Goal: Task Accomplishment & Management: Use online tool/utility

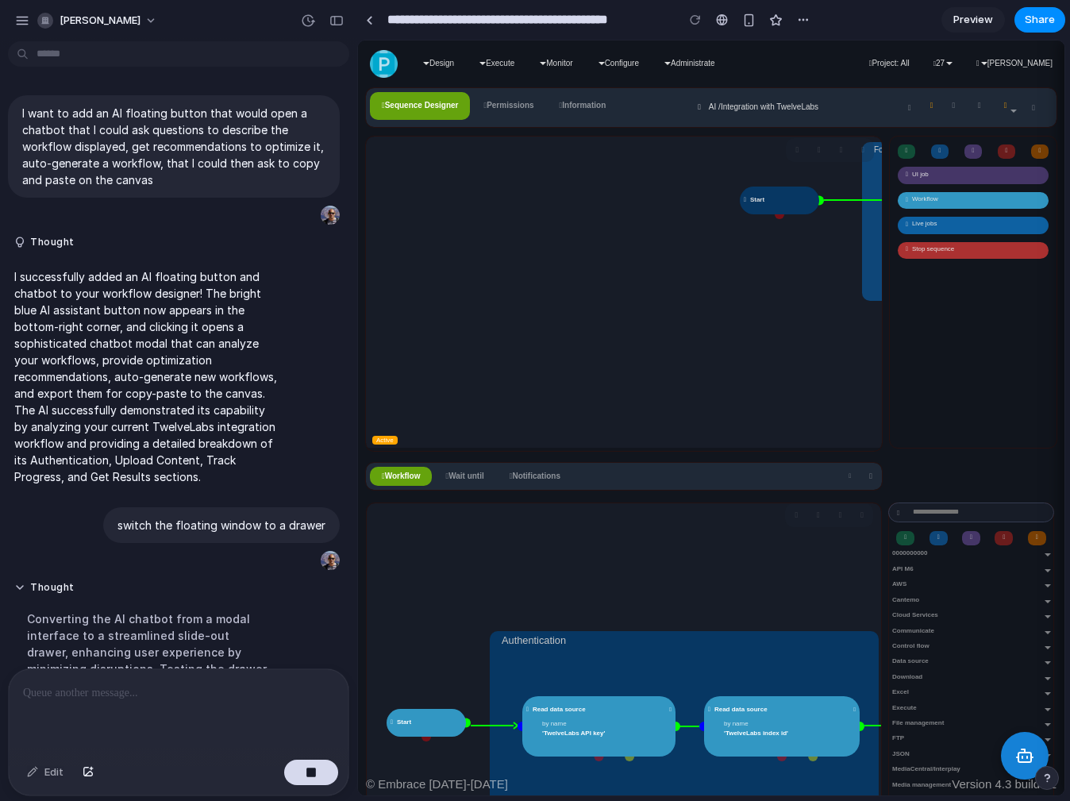
scroll to position [583, 0]
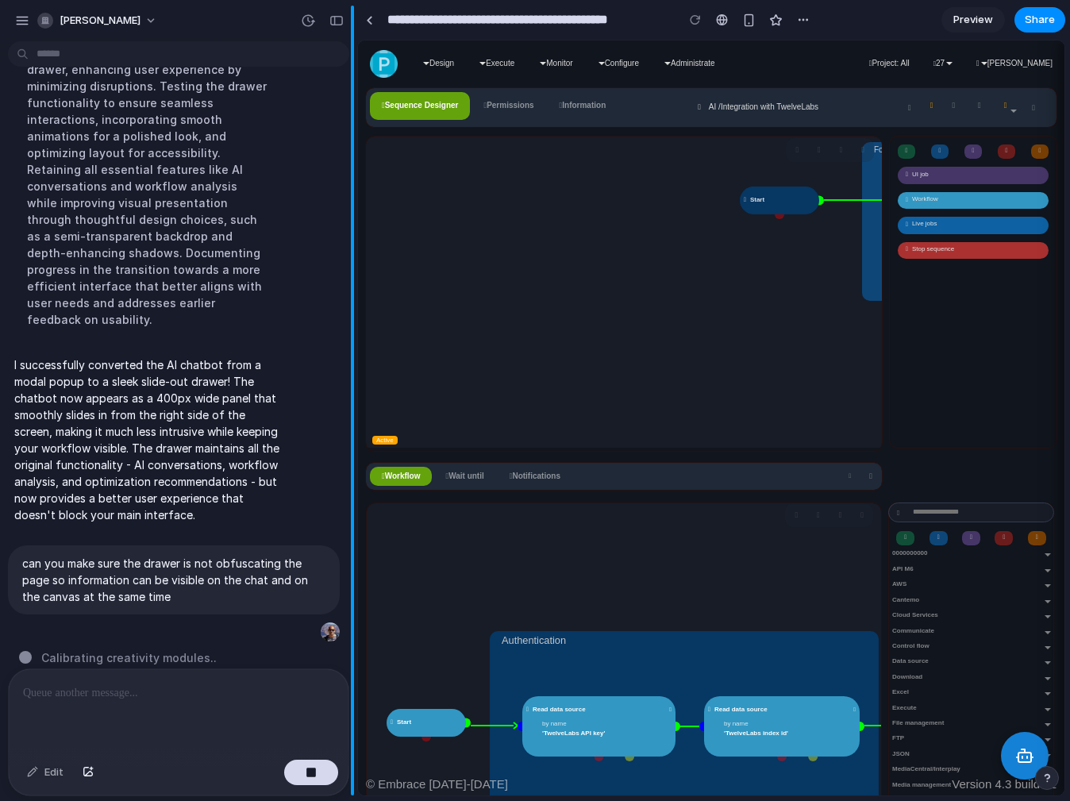
click at [334, 17] on div "button" at bounding box center [337, 20] width 14 height 11
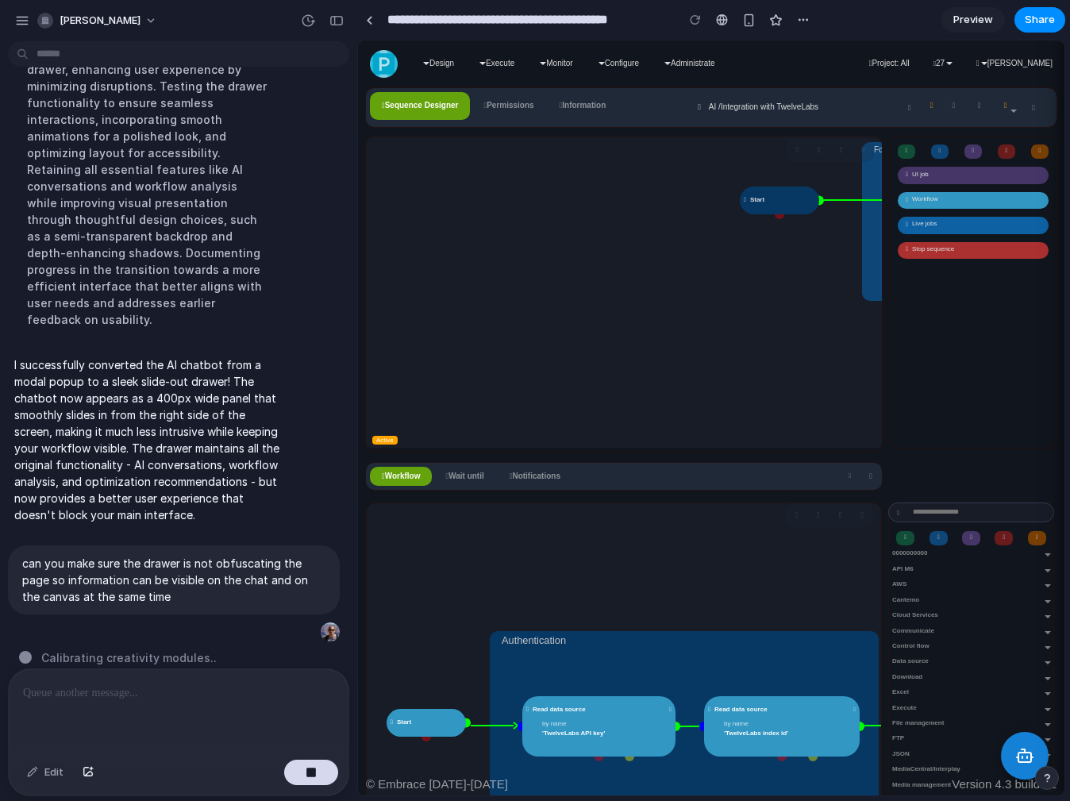
scroll to position [1033, 0]
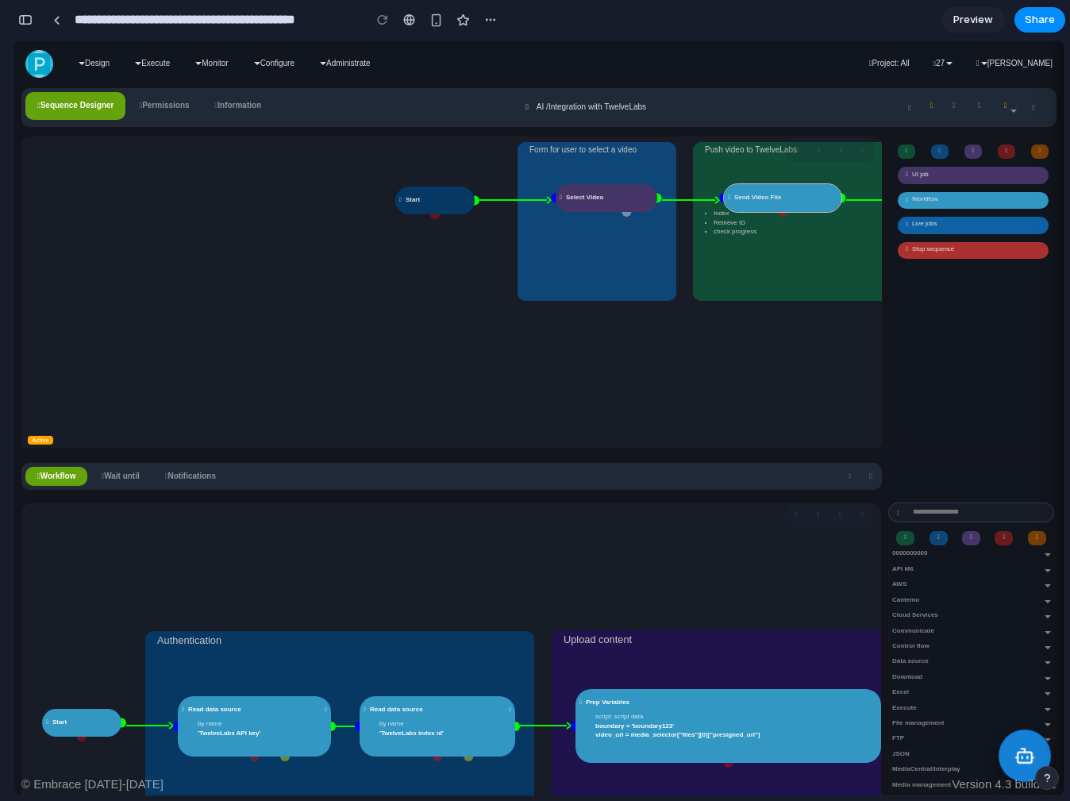
click at [1020, 760] on icon at bounding box center [1025, 756] width 21 height 21
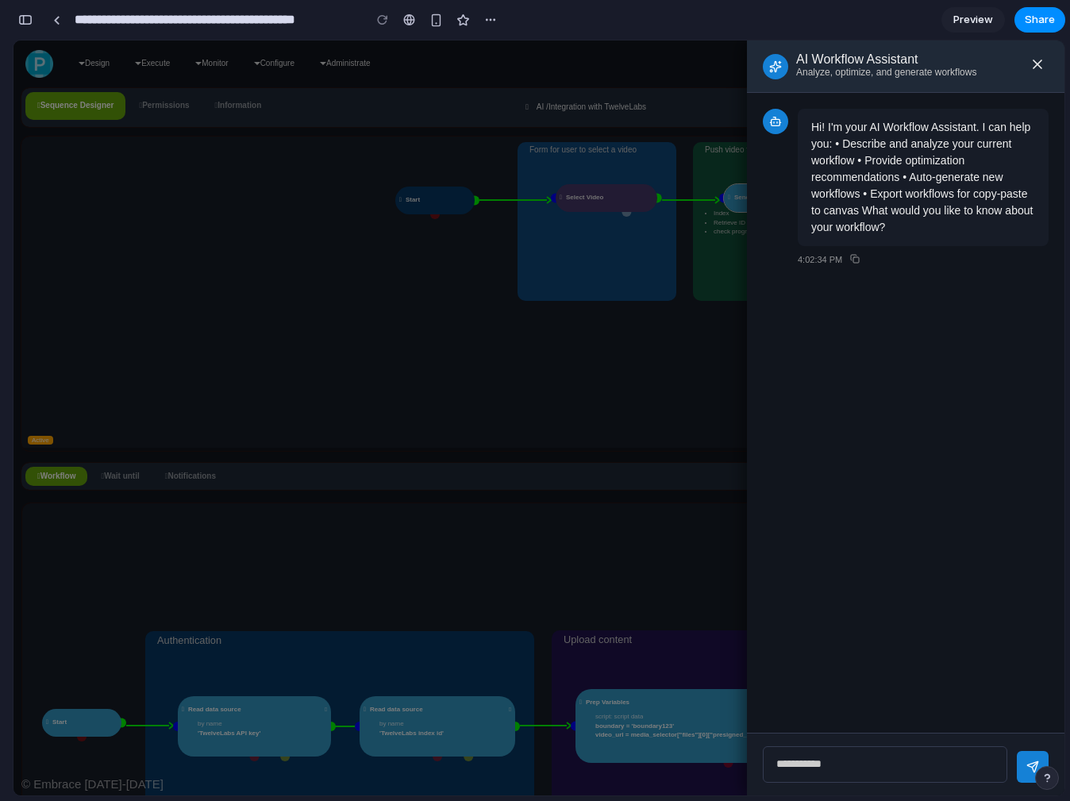
type input "**********"
click at [585, 565] on div at bounding box center [538, 417] width 1051 height 755
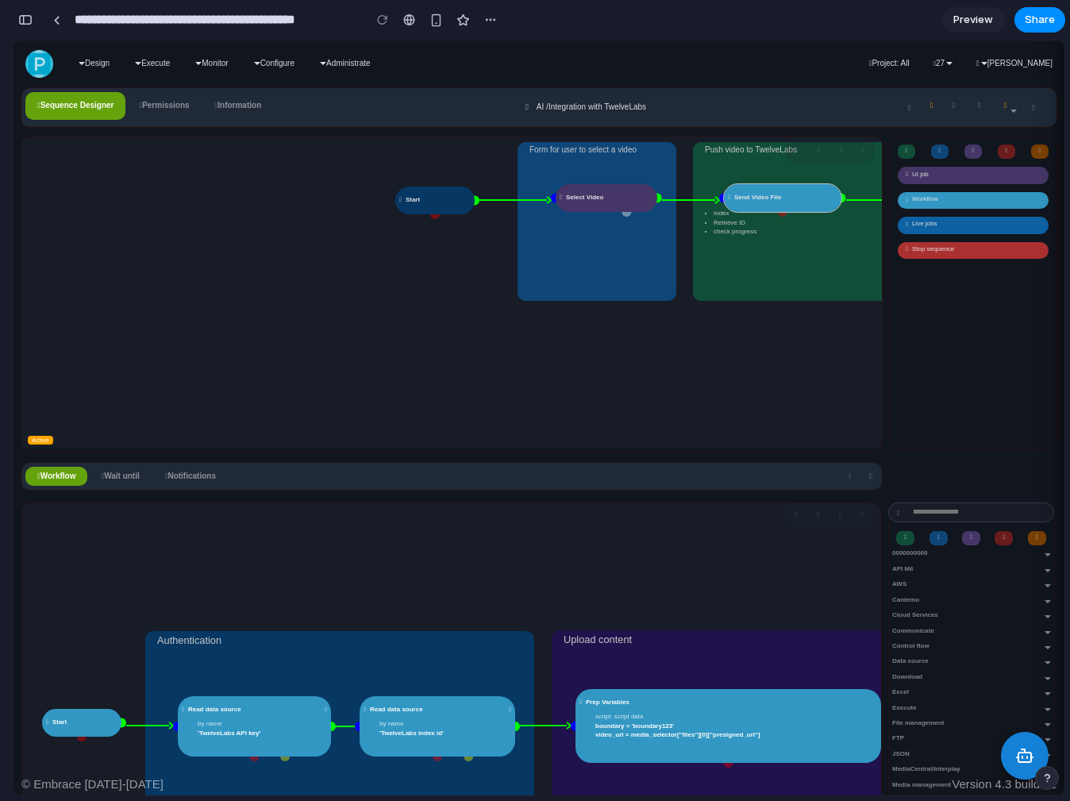
drag, startPoint x: 434, startPoint y: 202, endPoint x: 260, endPoint y: 192, distance: 173.4
drag, startPoint x: 458, startPoint y: 203, endPoint x: 440, endPoint y: 217, distance: 22.7
click at [456, 205] on rect at bounding box center [434, 201] width 79 height 28
click at [433, 215] on circle at bounding box center [435, 215] width 10 height 10
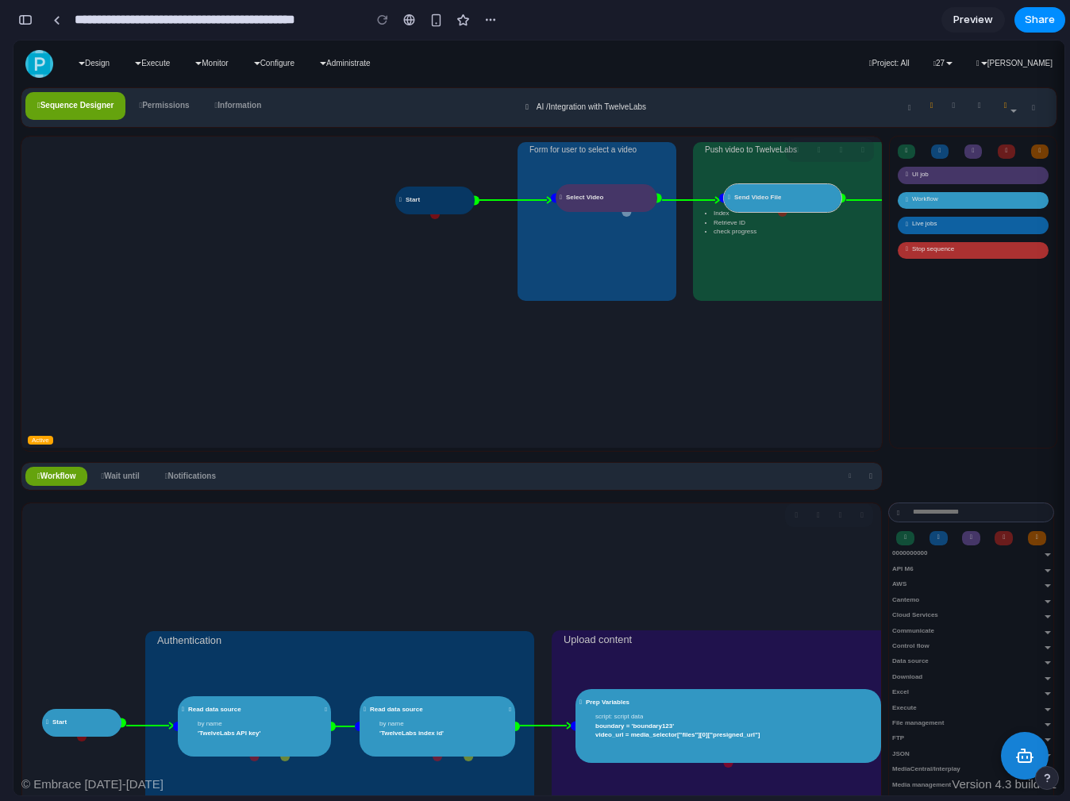
click at [82, 114] on link "Sequence Designer" at bounding box center [75, 105] width 100 height 27
click at [182, 113] on link "Permissions" at bounding box center [164, 105] width 74 height 27
click at [227, 108] on span "Information" at bounding box center [240, 105] width 44 height 9
click at [1019, 747] on icon at bounding box center [1025, 756] width 21 height 21
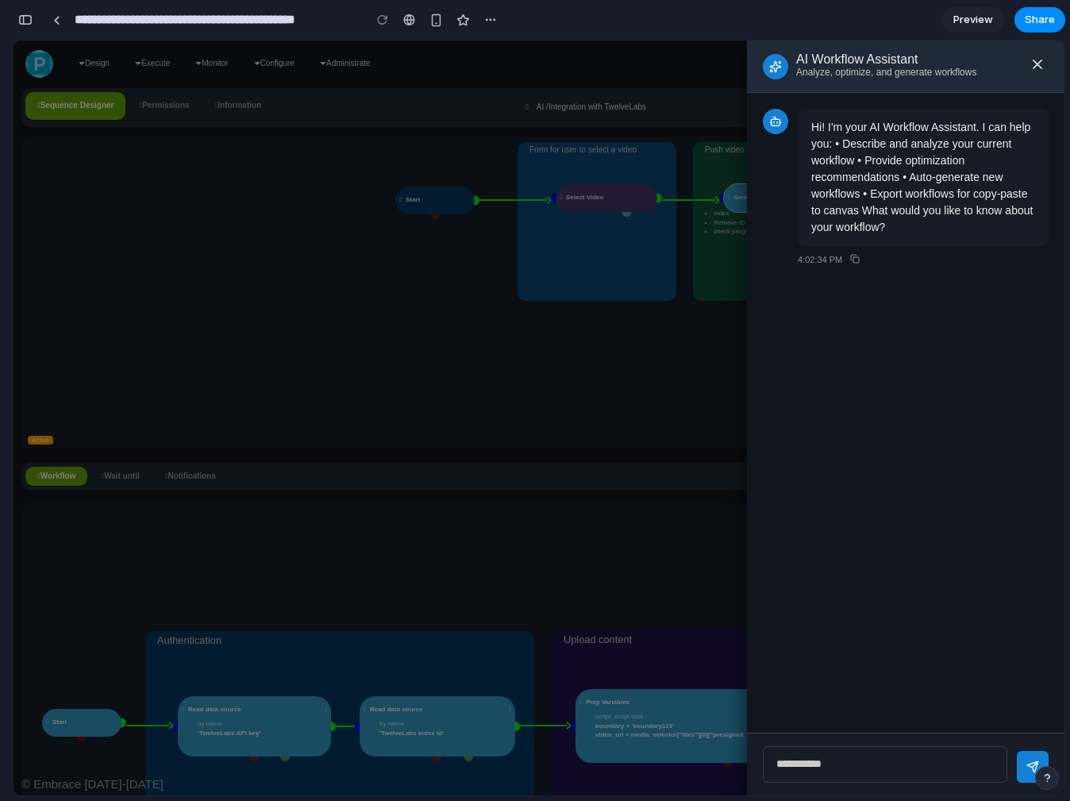
click at [385, 384] on div at bounding box center [538, 417] width 1051 height 755
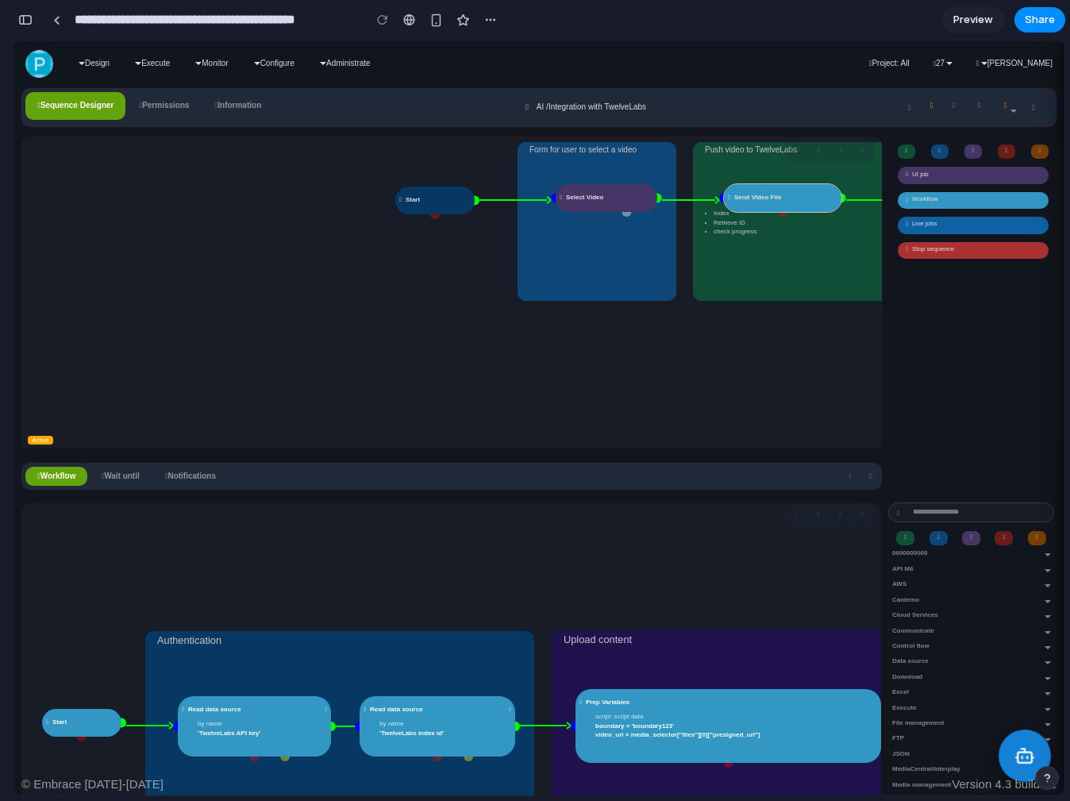
click at [1028, 763] on icon at bounding box center [1025, 756] width 21 height 21
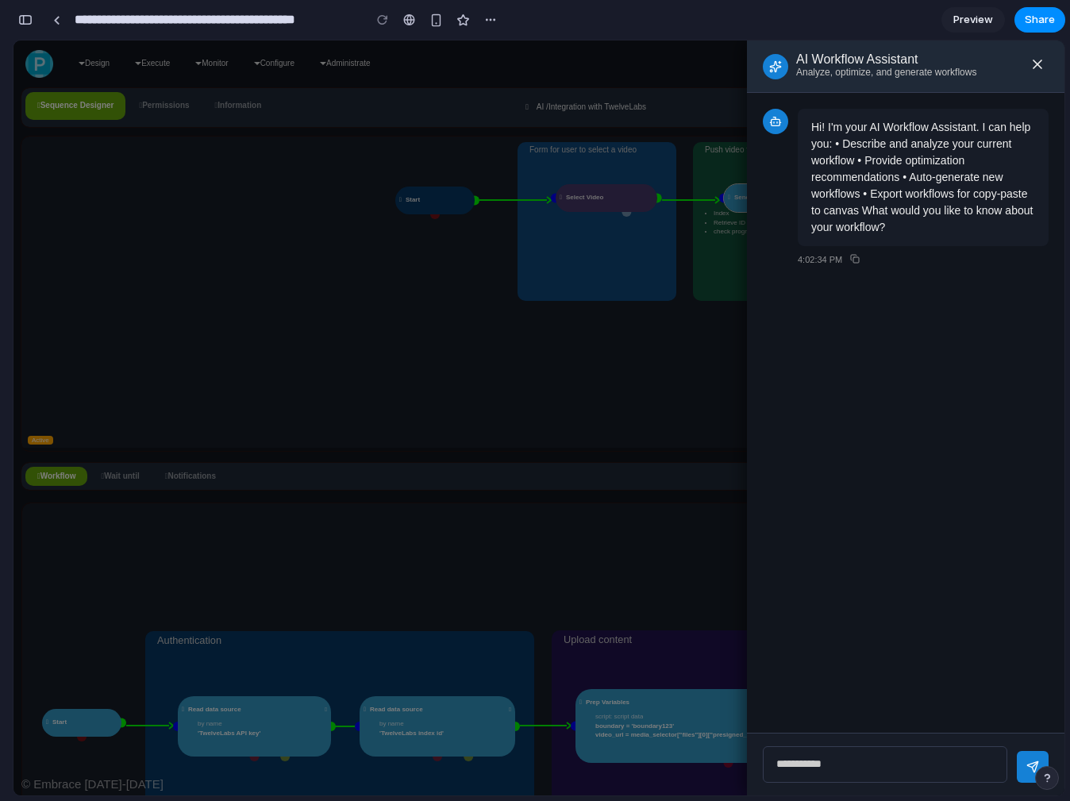
click at [310, 253] on div at bounding box center [538, 417] width 1051 height 755
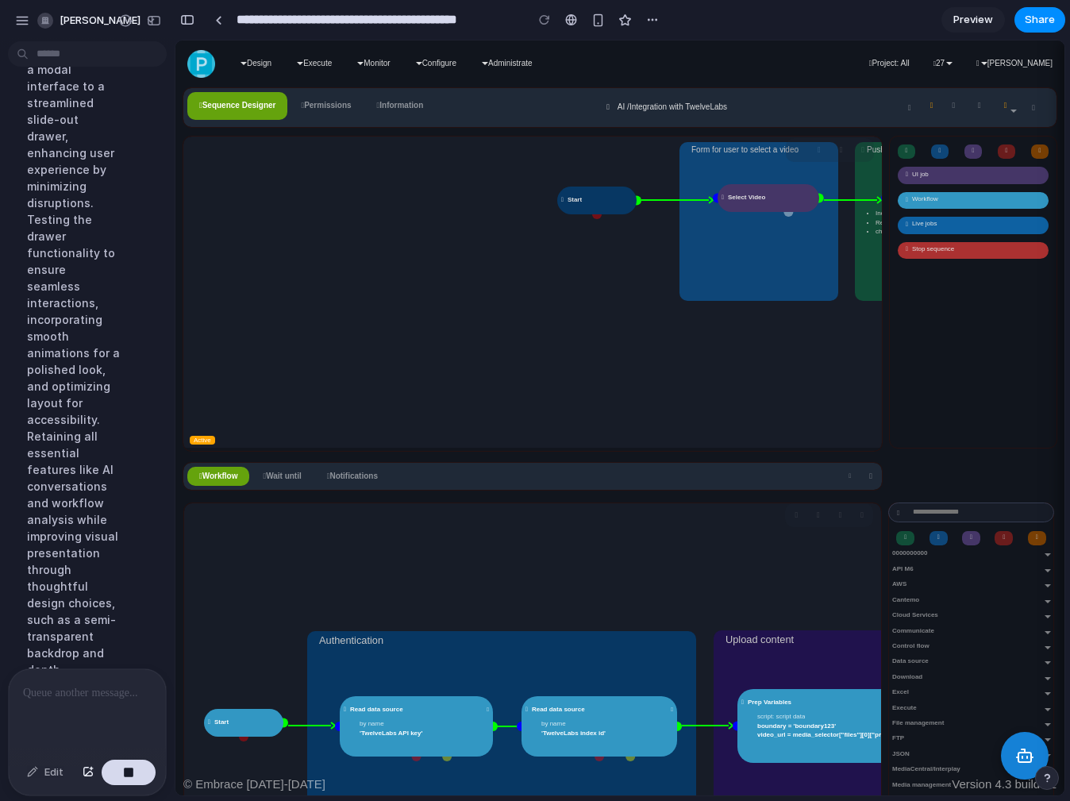
scroll to position [1833, 0]
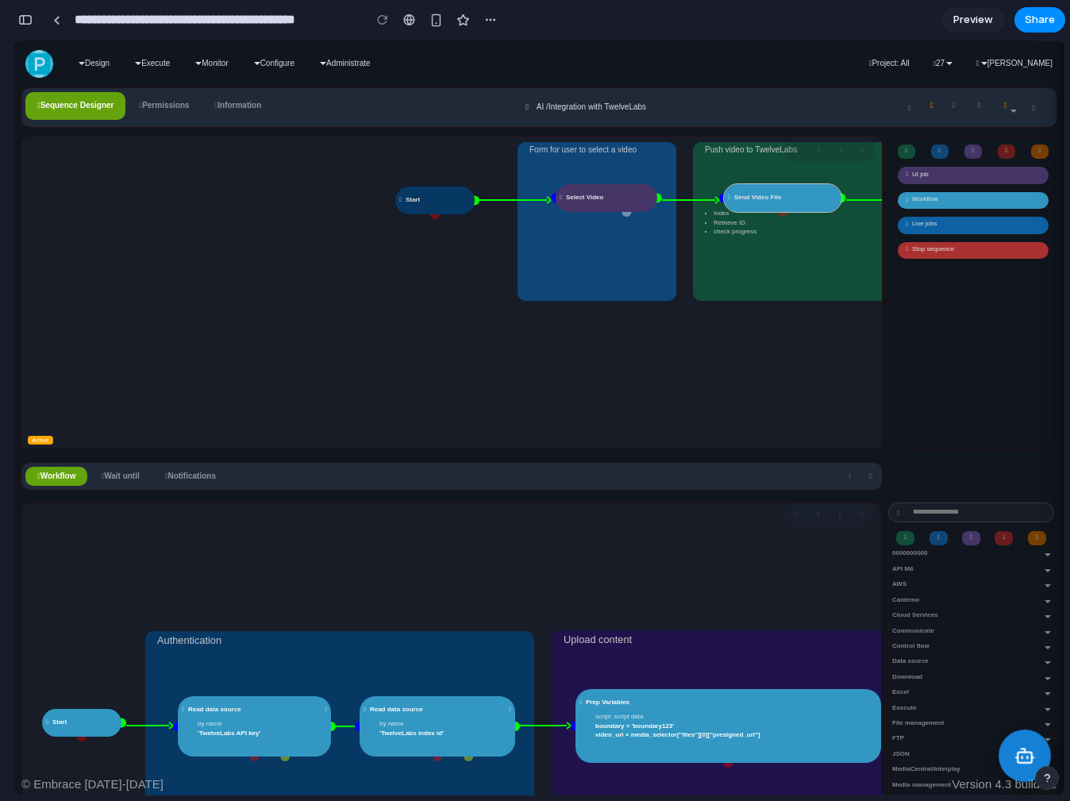
click at [1016, 749] on icon at bounding box center [1025, 756] width 21 height 21
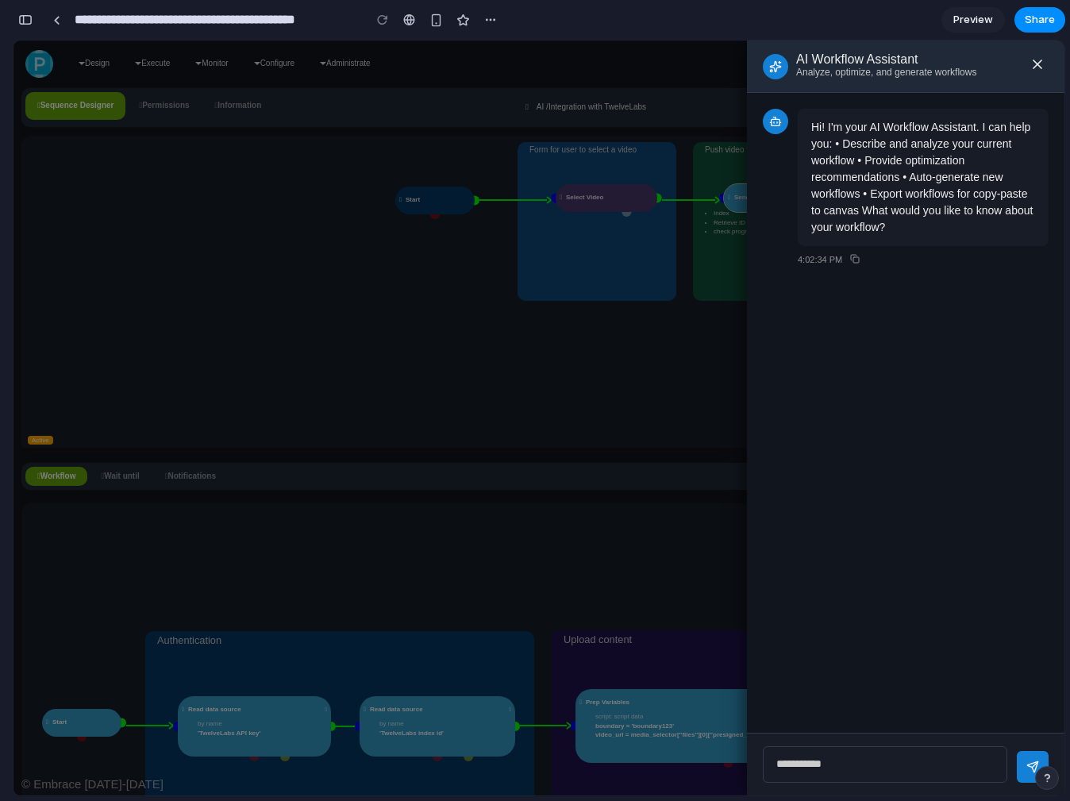
click at [1048, 61] on div "AI Workflow Assistant Analyze, optimize, and generate workflows" at bounding box center [906, 66] width 318 height 52
click at [541, 344] on div at bounding box center [538, 417] width 1051 height 755
